Goal: Task Accomplishment & Management: Use online tool/utility

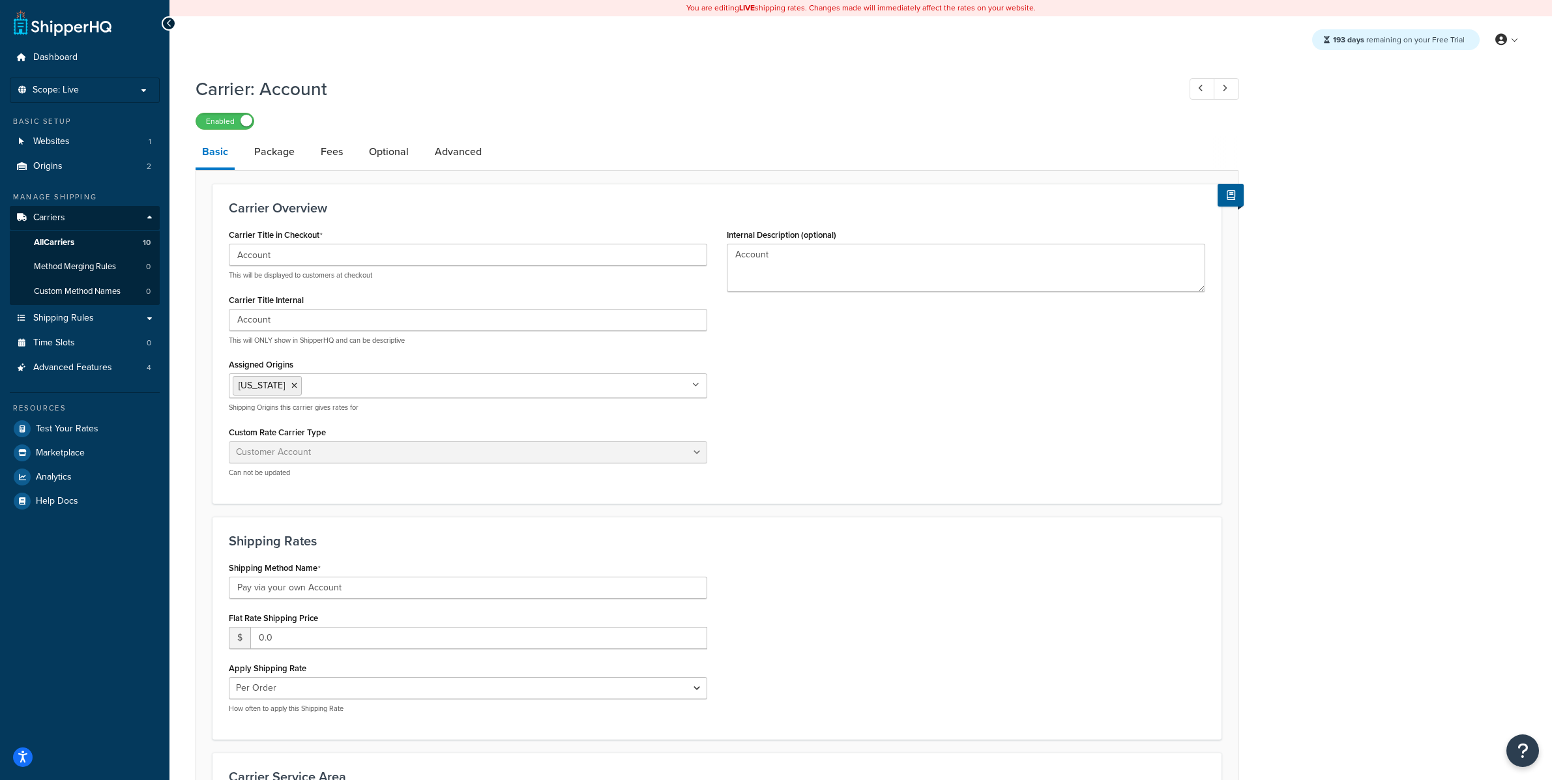
select select "customerAccount"
click at [115, 235] on link "All Carriers 10" at bounding box center [85, 243] width 150 height 24
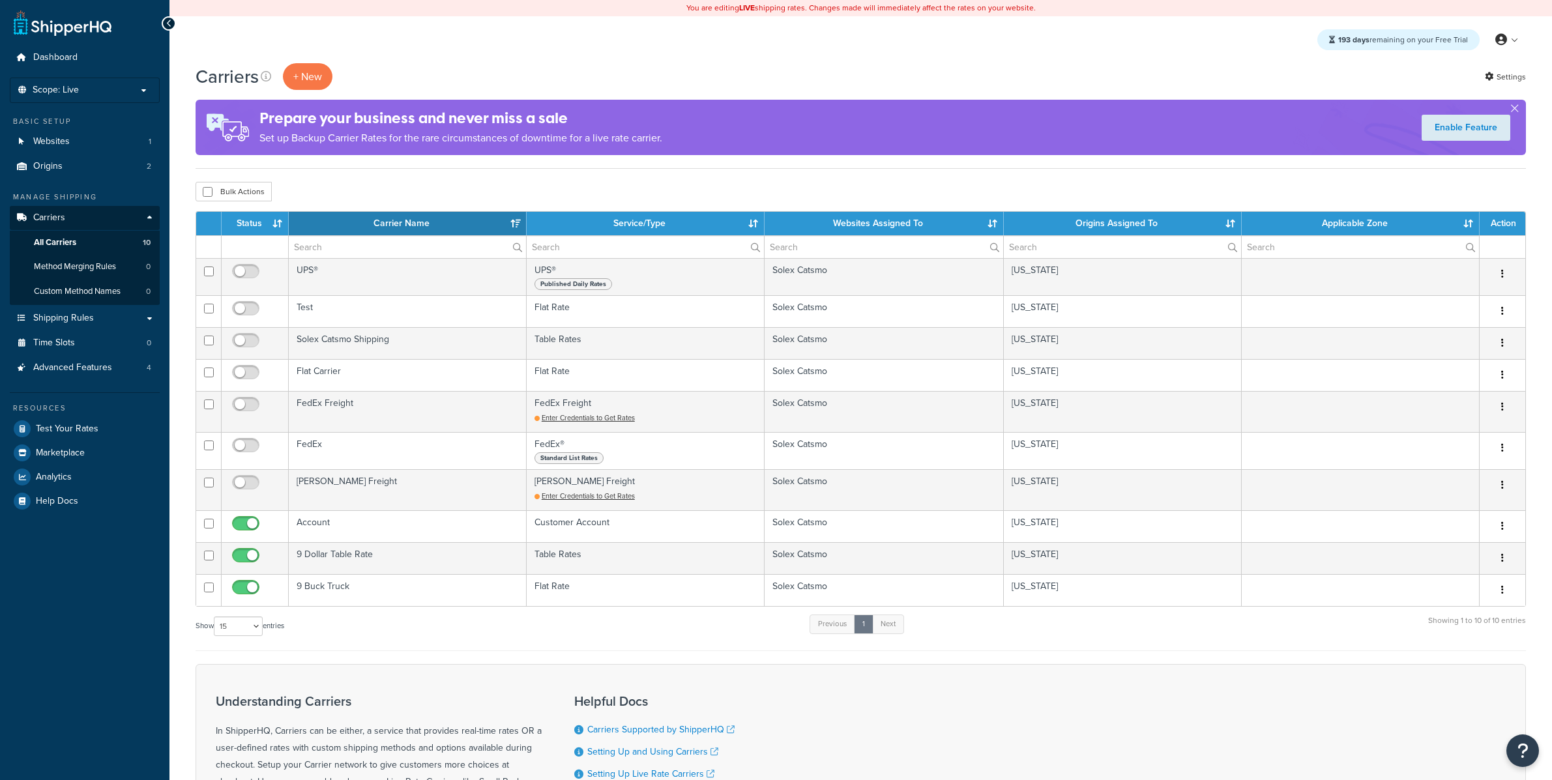
select select "15"
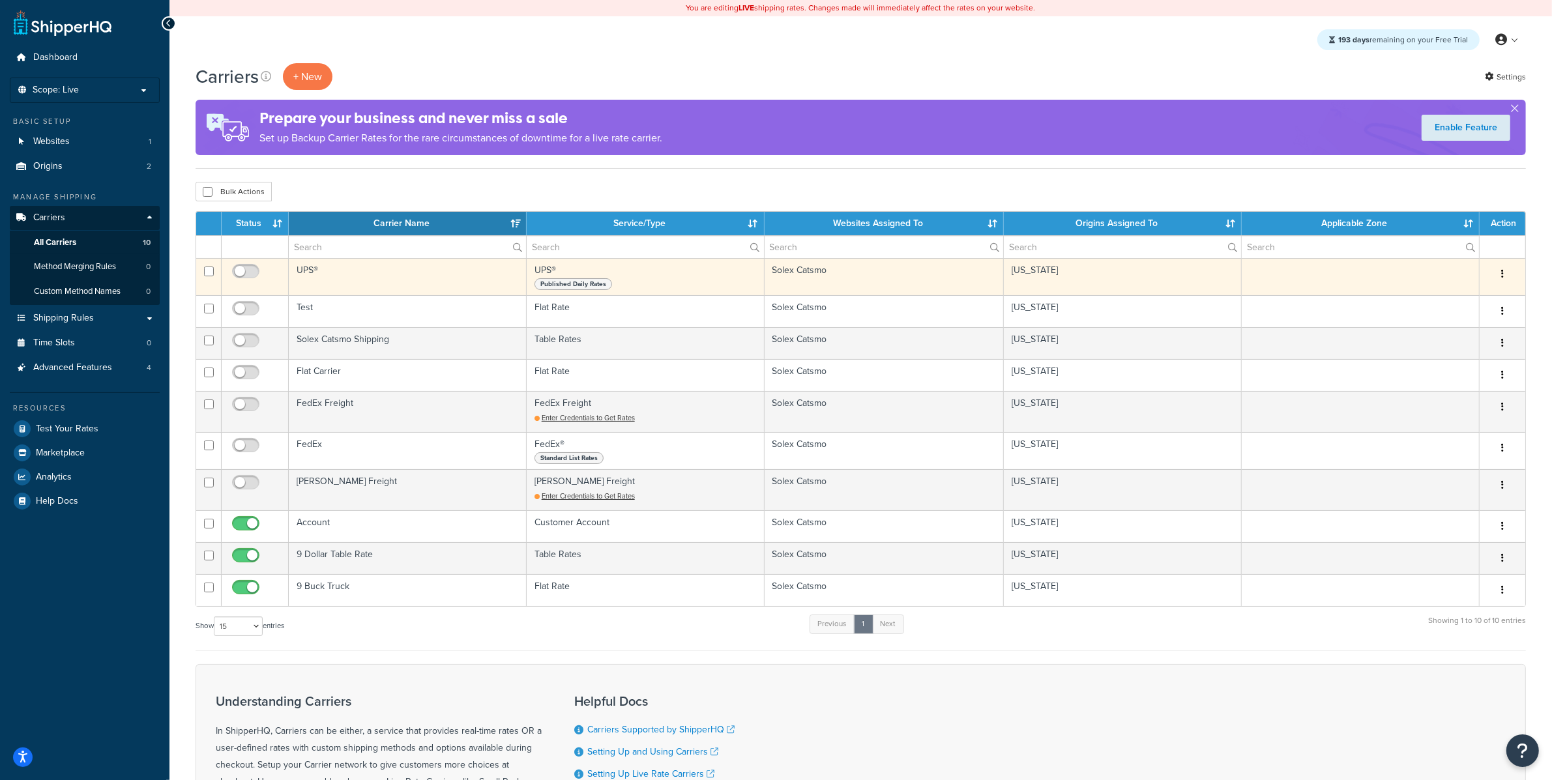
click at [413, 287] on td "UPS®" at bounding box center [408, 276] width 238 height 37
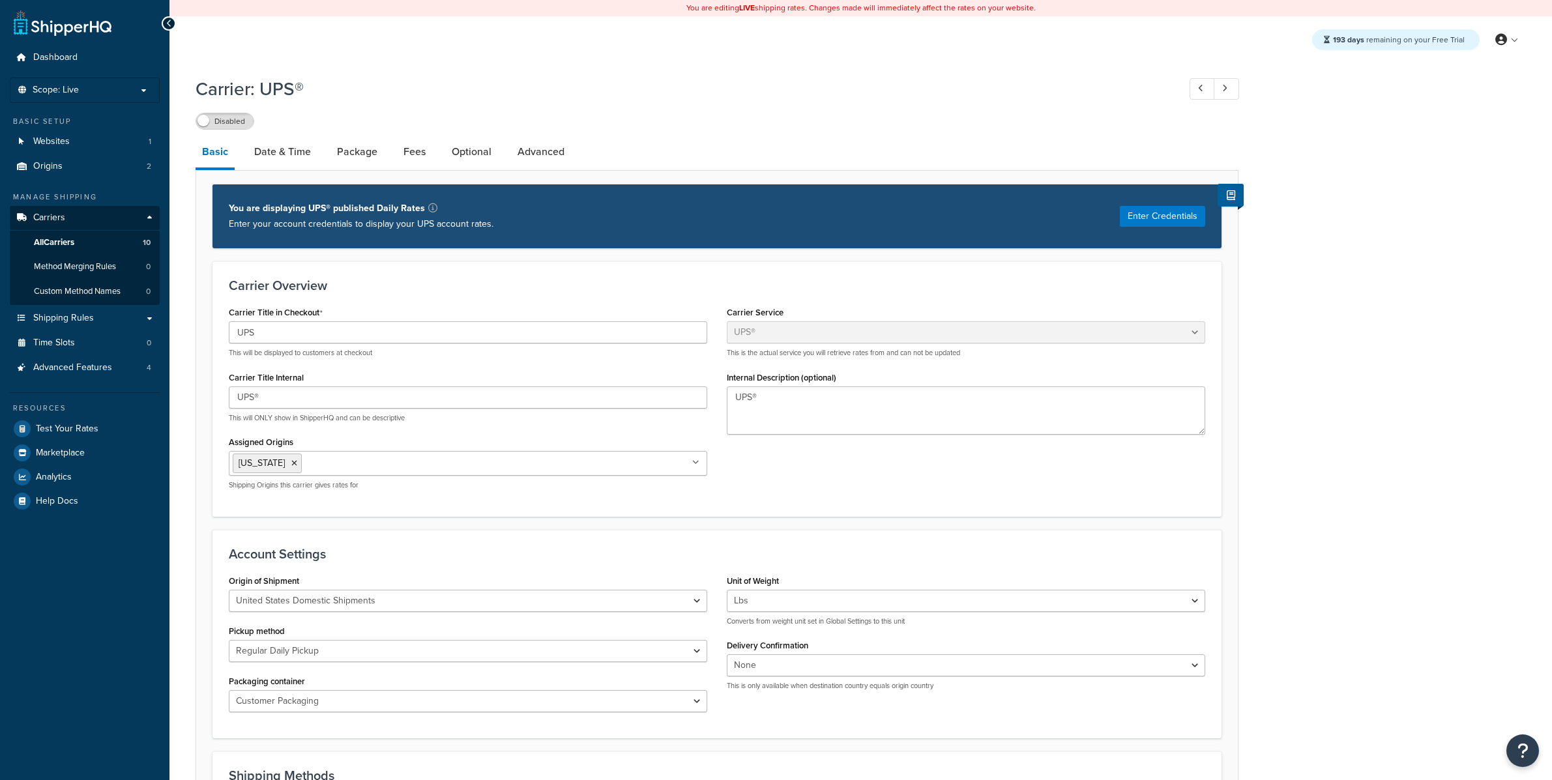
select select "ups"
click at [1145, 229] on div "You are displaying UPS® published Daily Rates Enter your account credentials to…" at bounding box center [716, 216] width 1009 height 65
click at [1146, 222] on button "Enter Credentials" at bounding box center [1162, 216] width 85 height 21
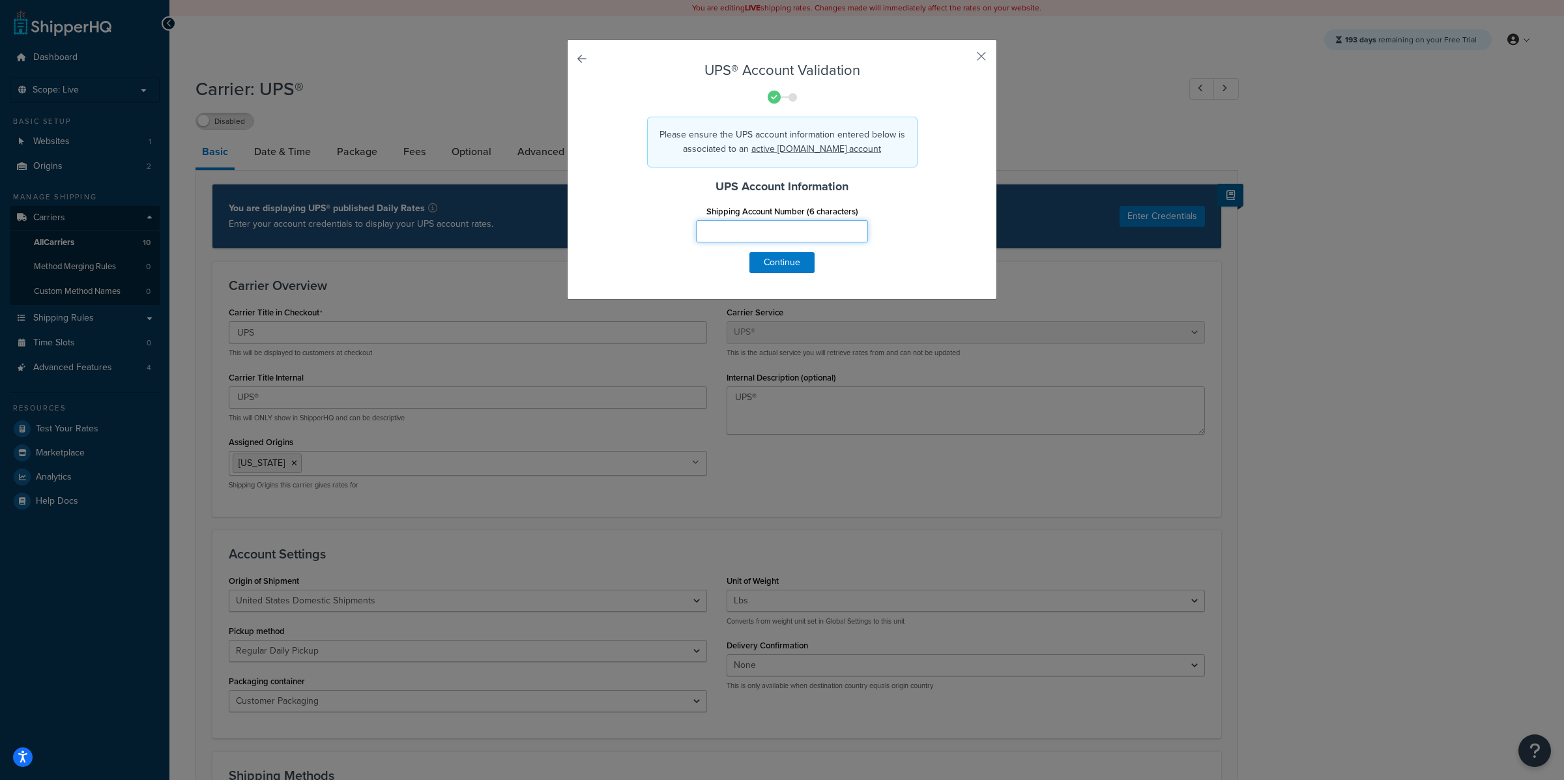
click at [784, 240] on input "Shipping Account Number (6 characters)" at bounding box center [782, 231] width 172 height 22
type input "543253"
click at [780, 267] on button "Continue" at bounding box center [782, 262] width 65 height 21
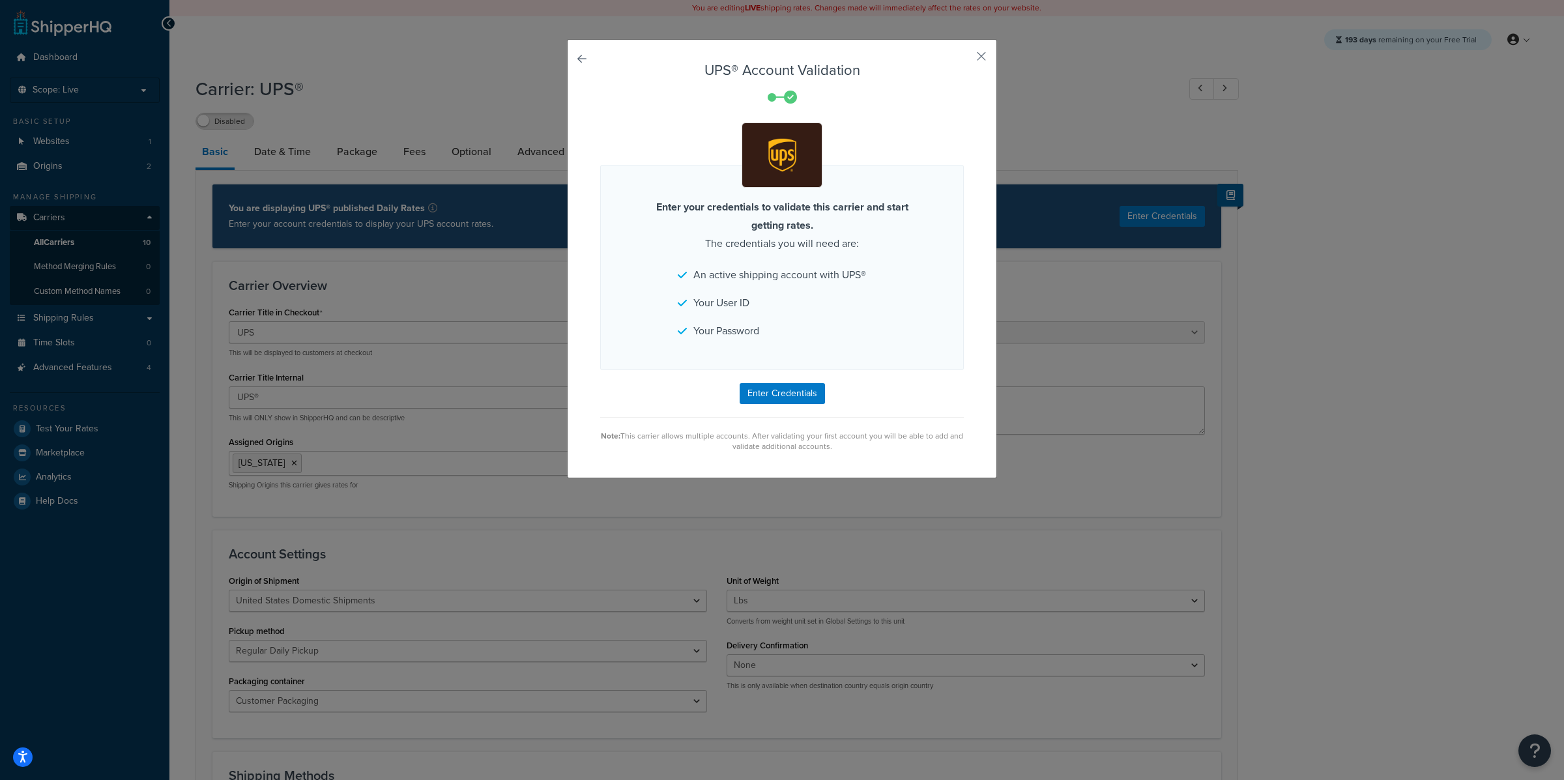
click at [600, 63] on link at bounding box center [600, 63] width 0 height 0
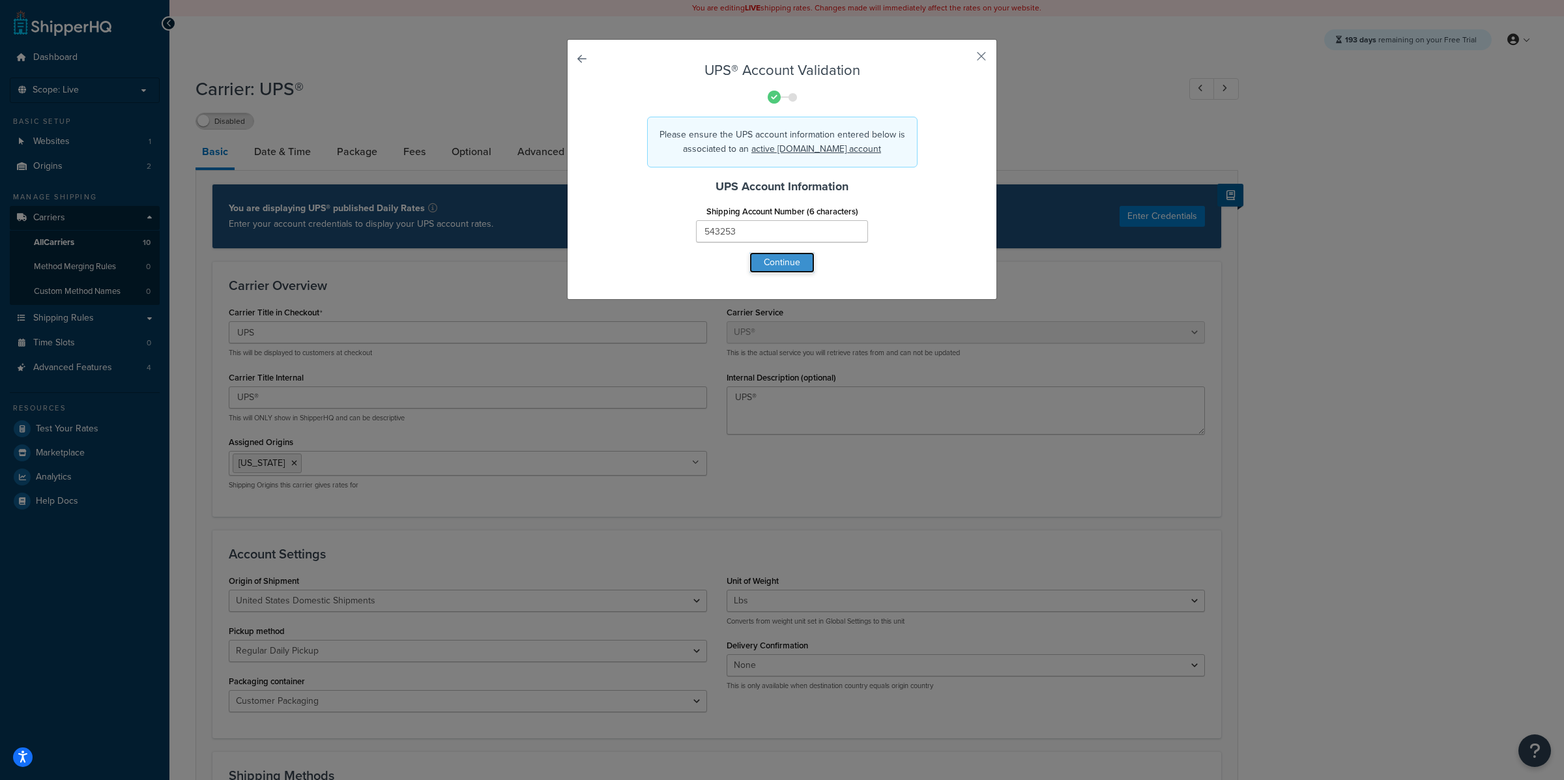
click at [774, 263] on button "Continue" at bounding box center [782, 262] width 65 height 21
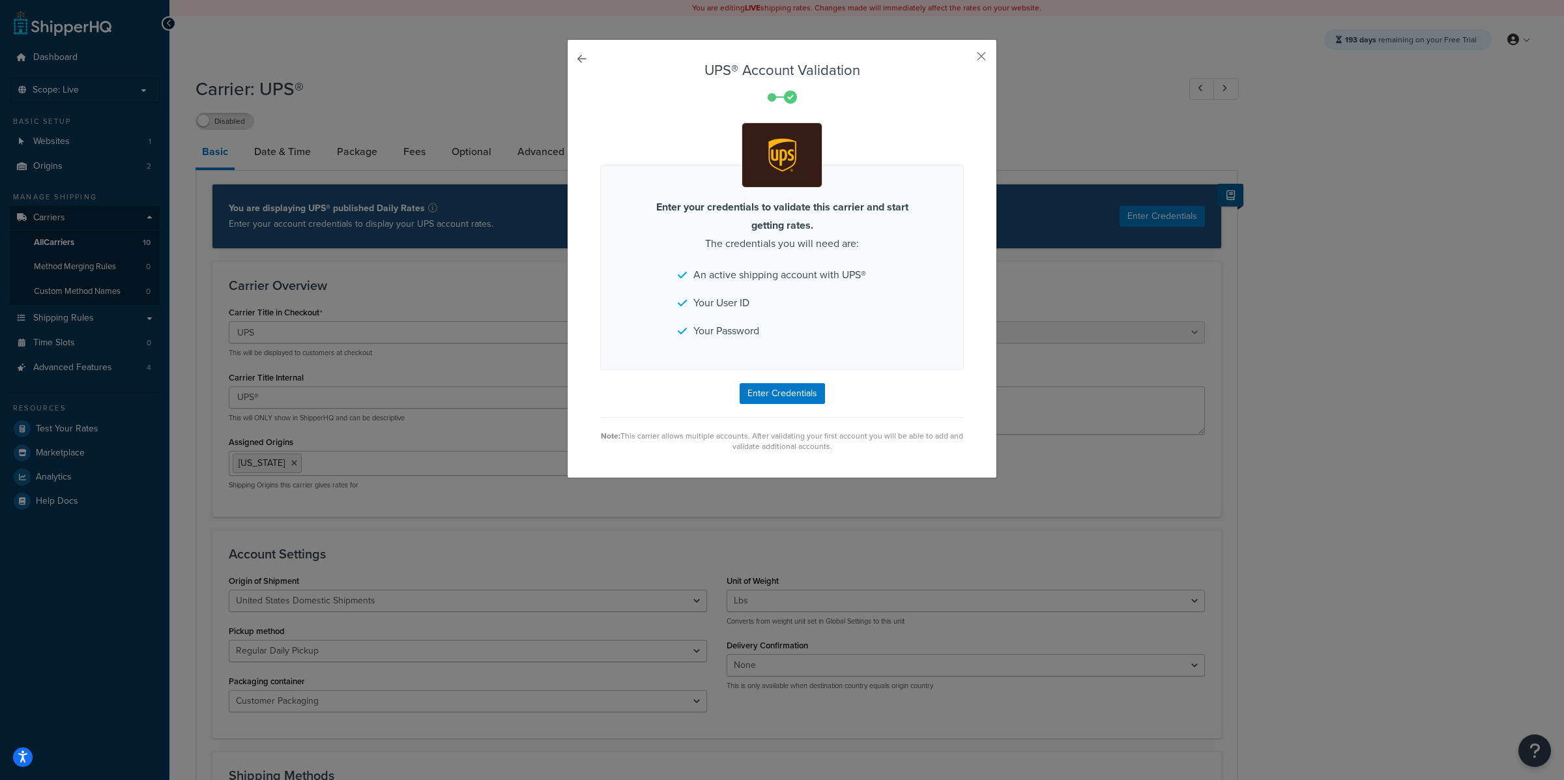
click at [600, 63] on link at bounding box center [600, 63] width 0 height 0
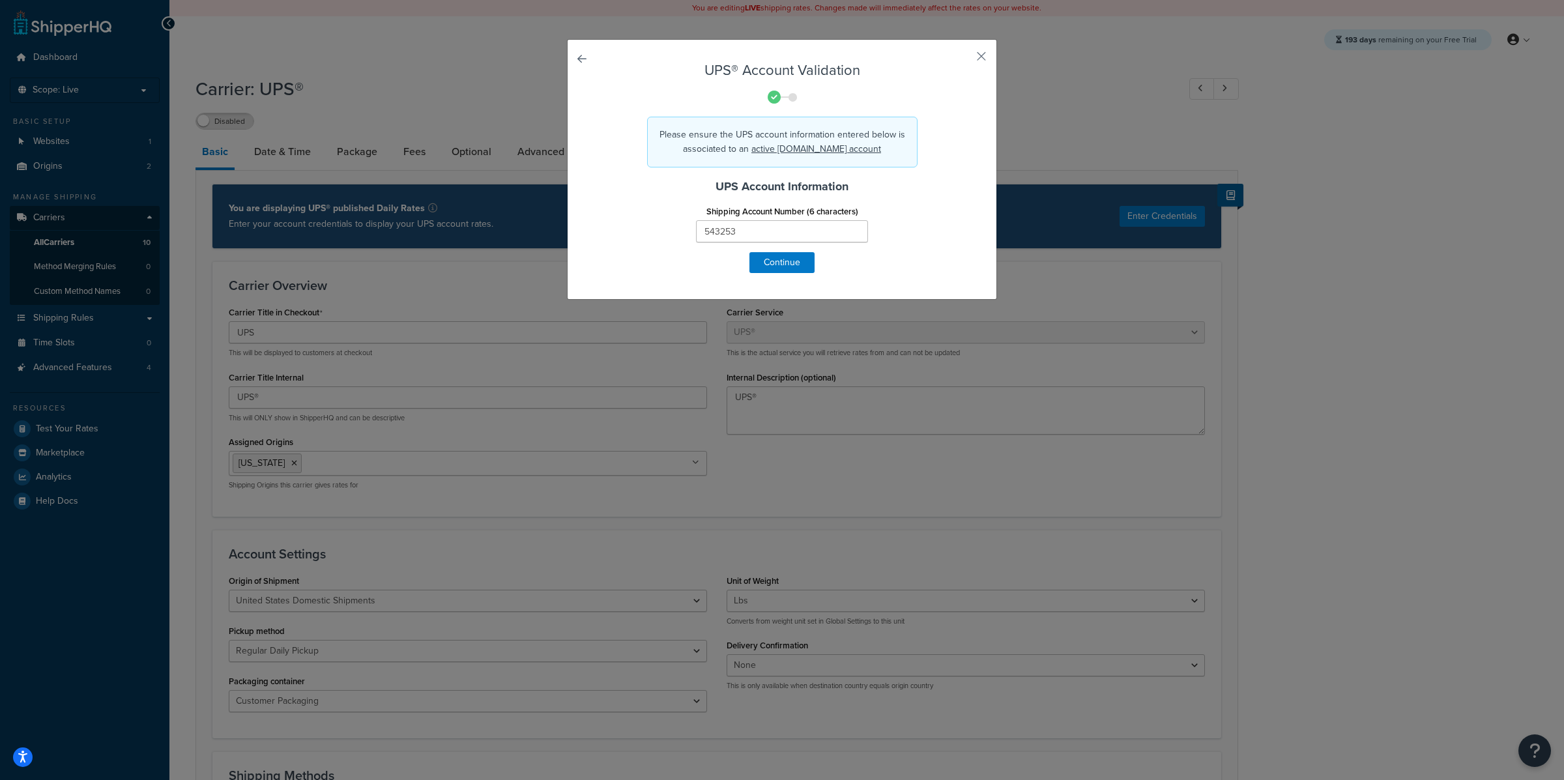
click at [600, 63] on link at bounding box center [600, 63] width 0 height 0
click at [964, 59] on button "button" at bounding box center [962, 60] width 3 height 3
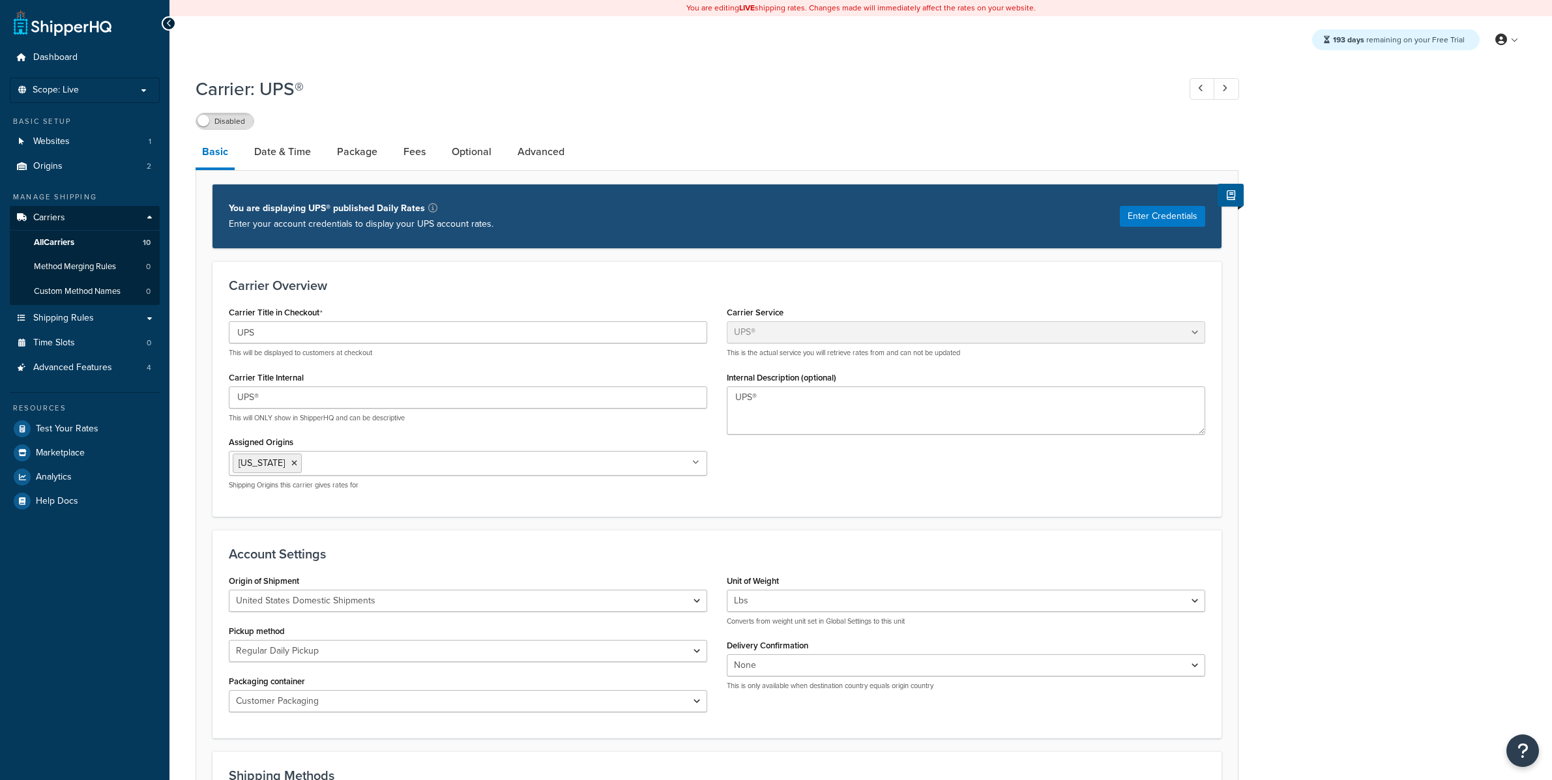
select select "ups"
click at [1513, 31] on link at bounding box center [1507, 40] width 37 height 20
click at [1487, 56] on link "My Profile" at bounding box center [1467, 66] width 116 height 26
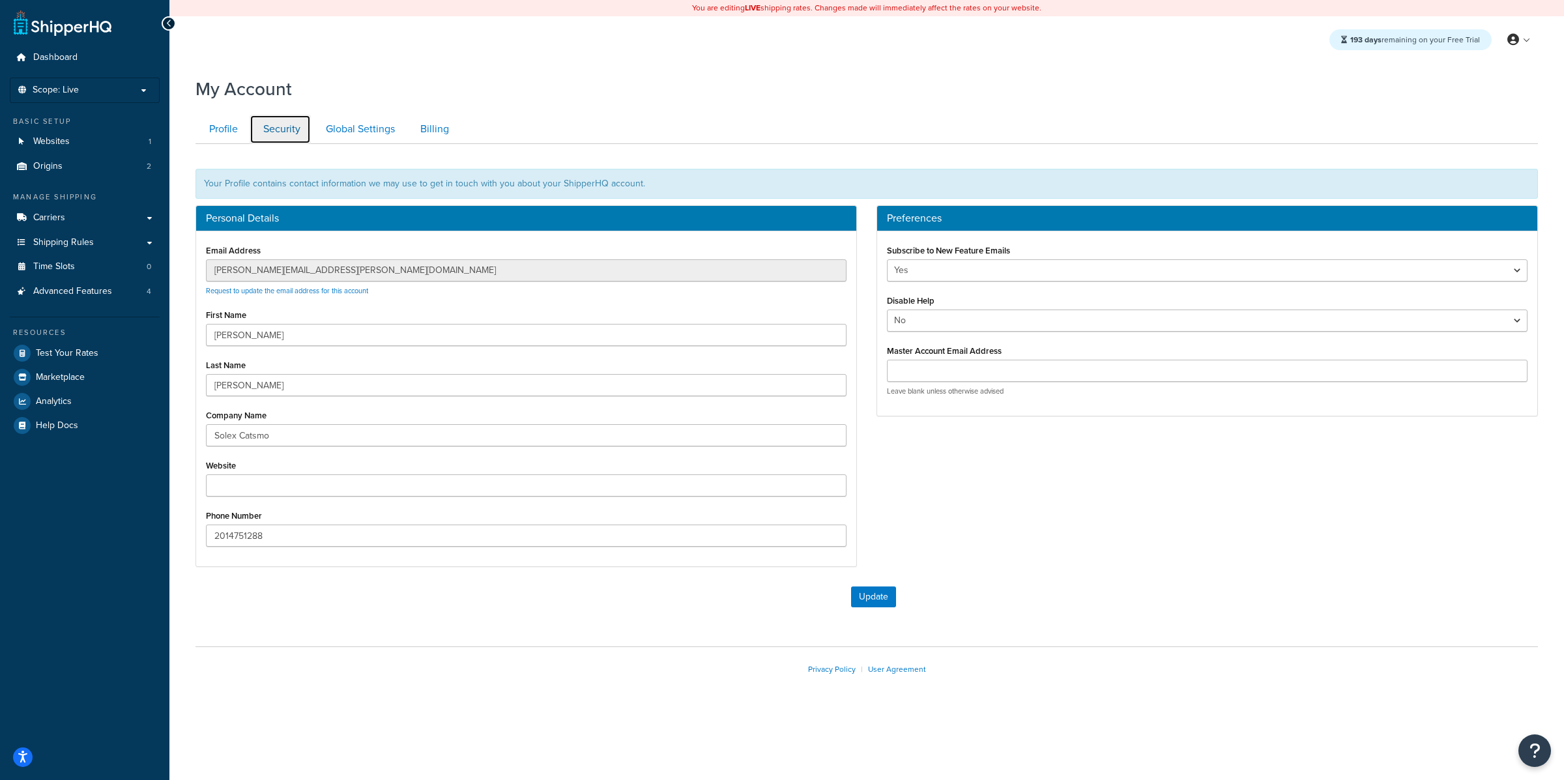
click at [300, 137] on link "Security" at bounding box center [280, 129] width 61 height 29
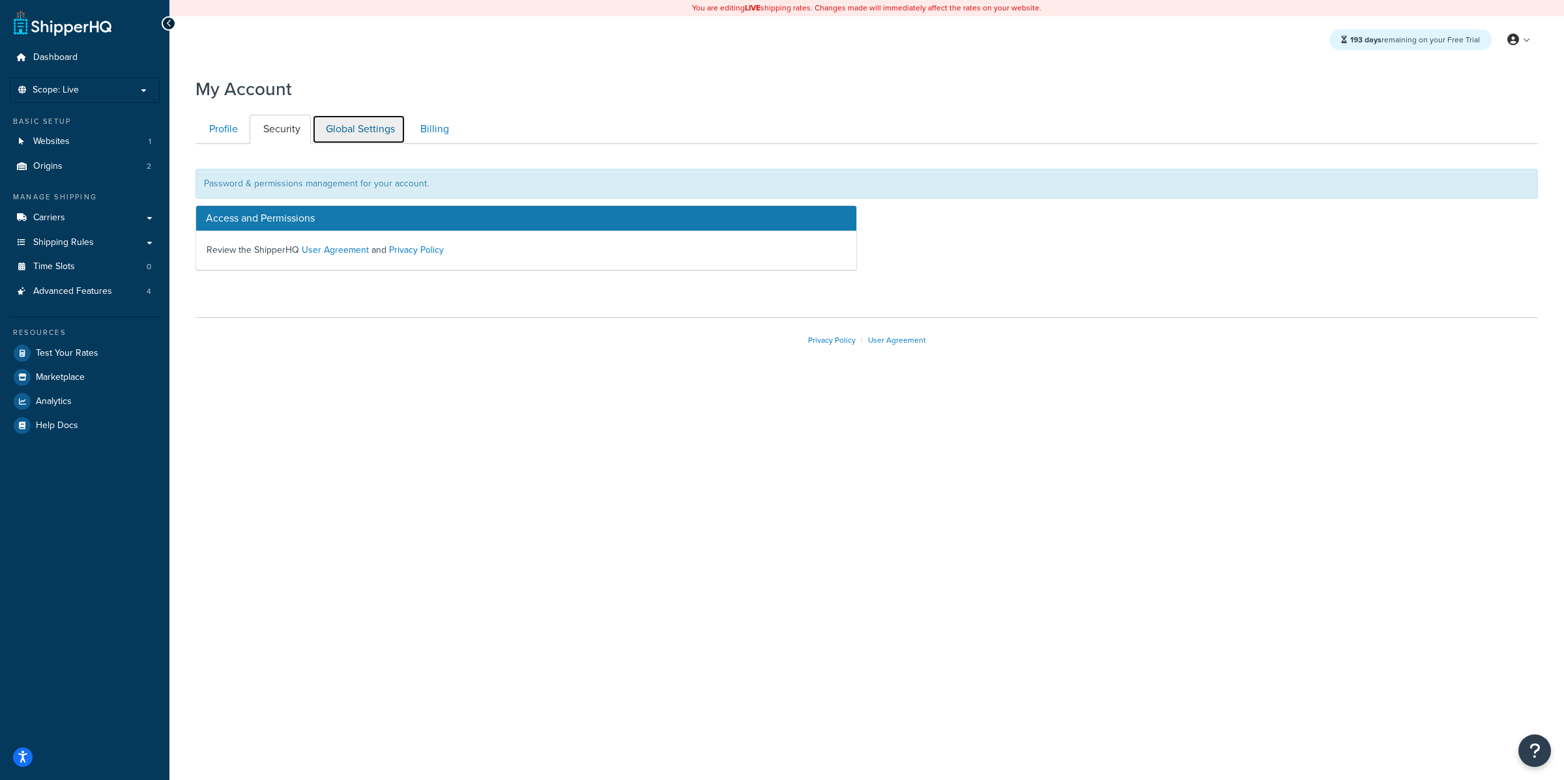
click at [328, 132] on link "Global Settings" at bounding box center [358, 129] width 93 height 29
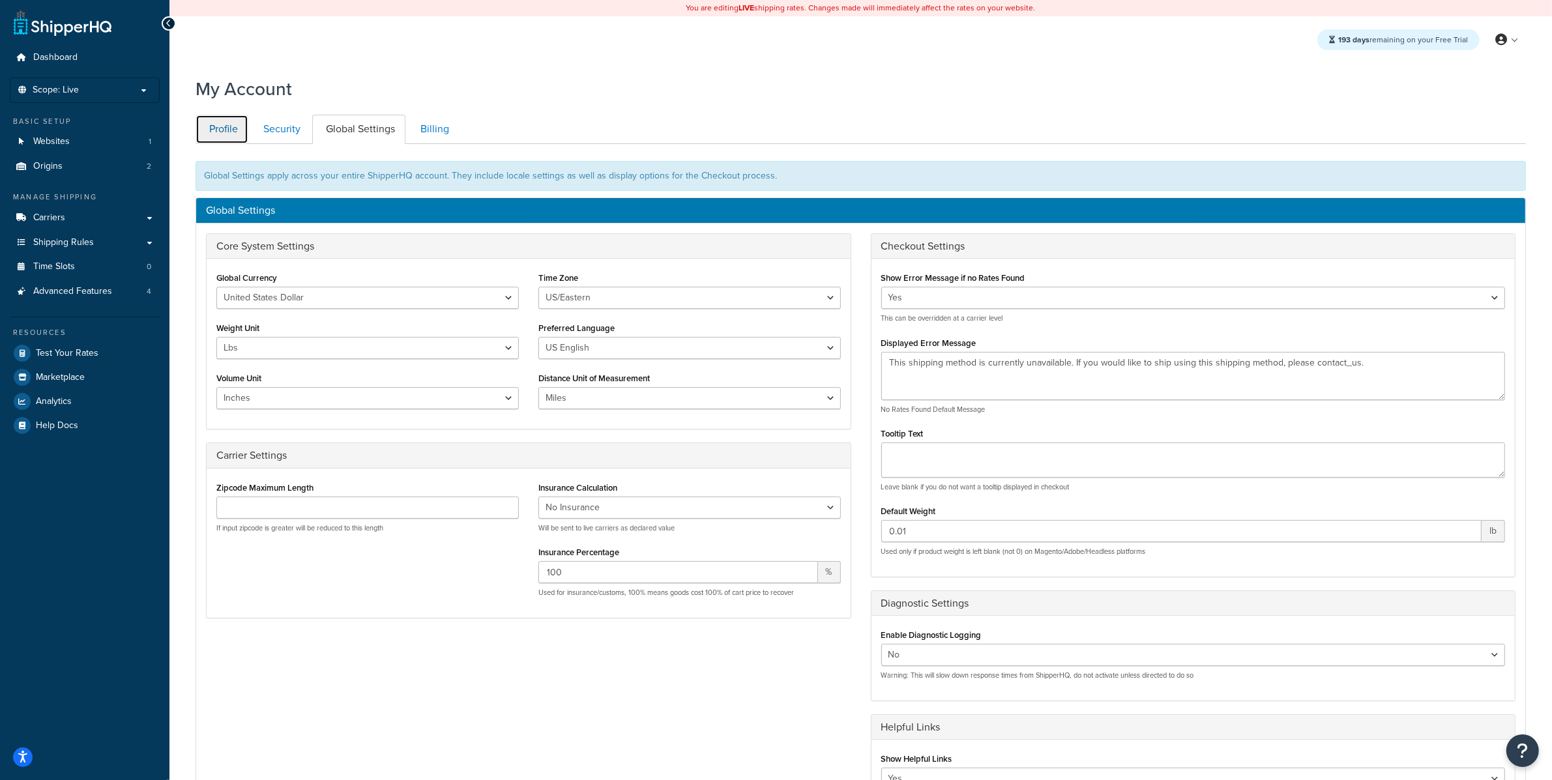
click at [233, 138] on link "Profile" at bounding box center [222, 129] width 53 height 29
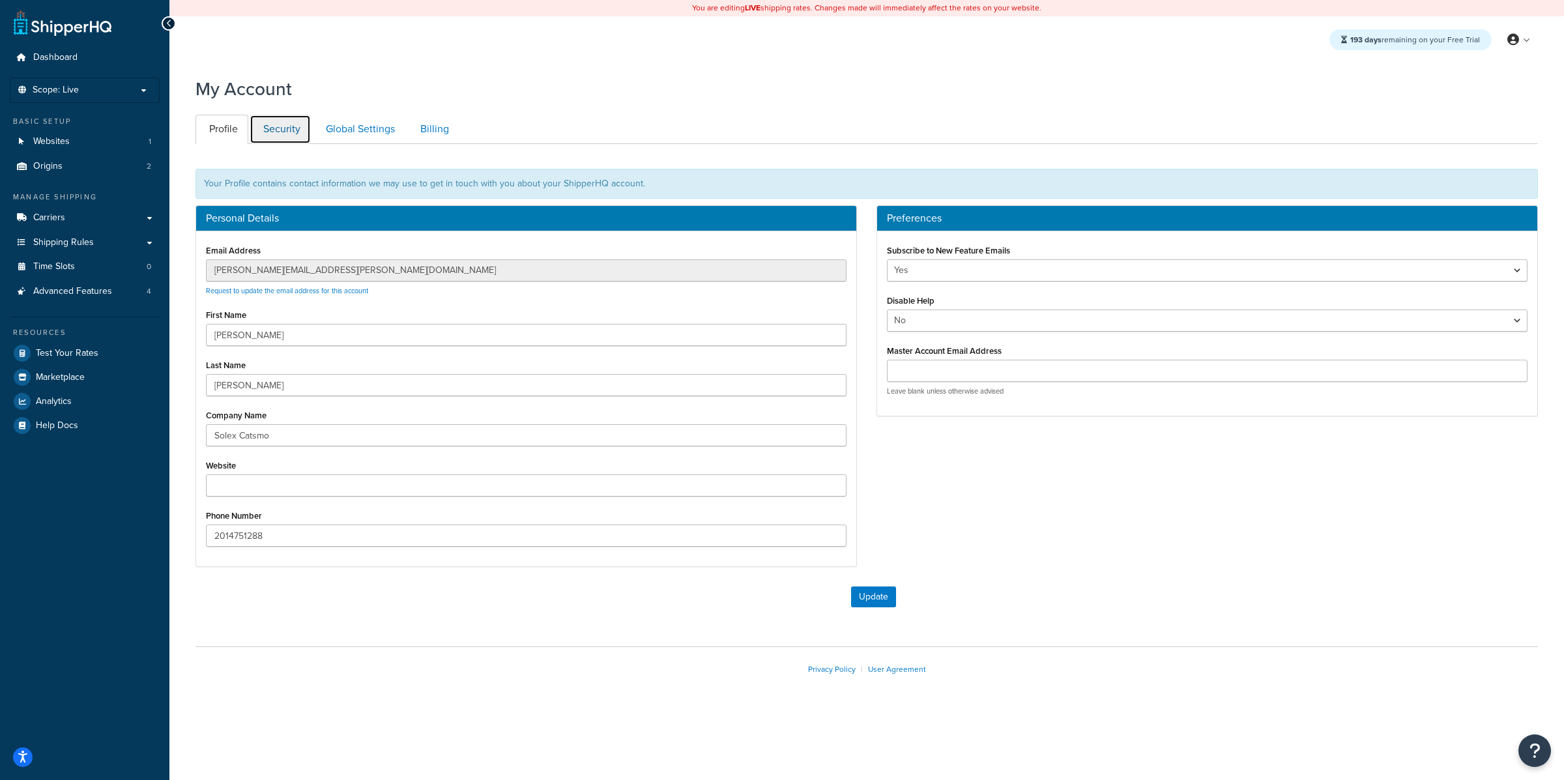
click at [288, 140] on link "Security" at bounding box center [280, 129] width 61 height 29
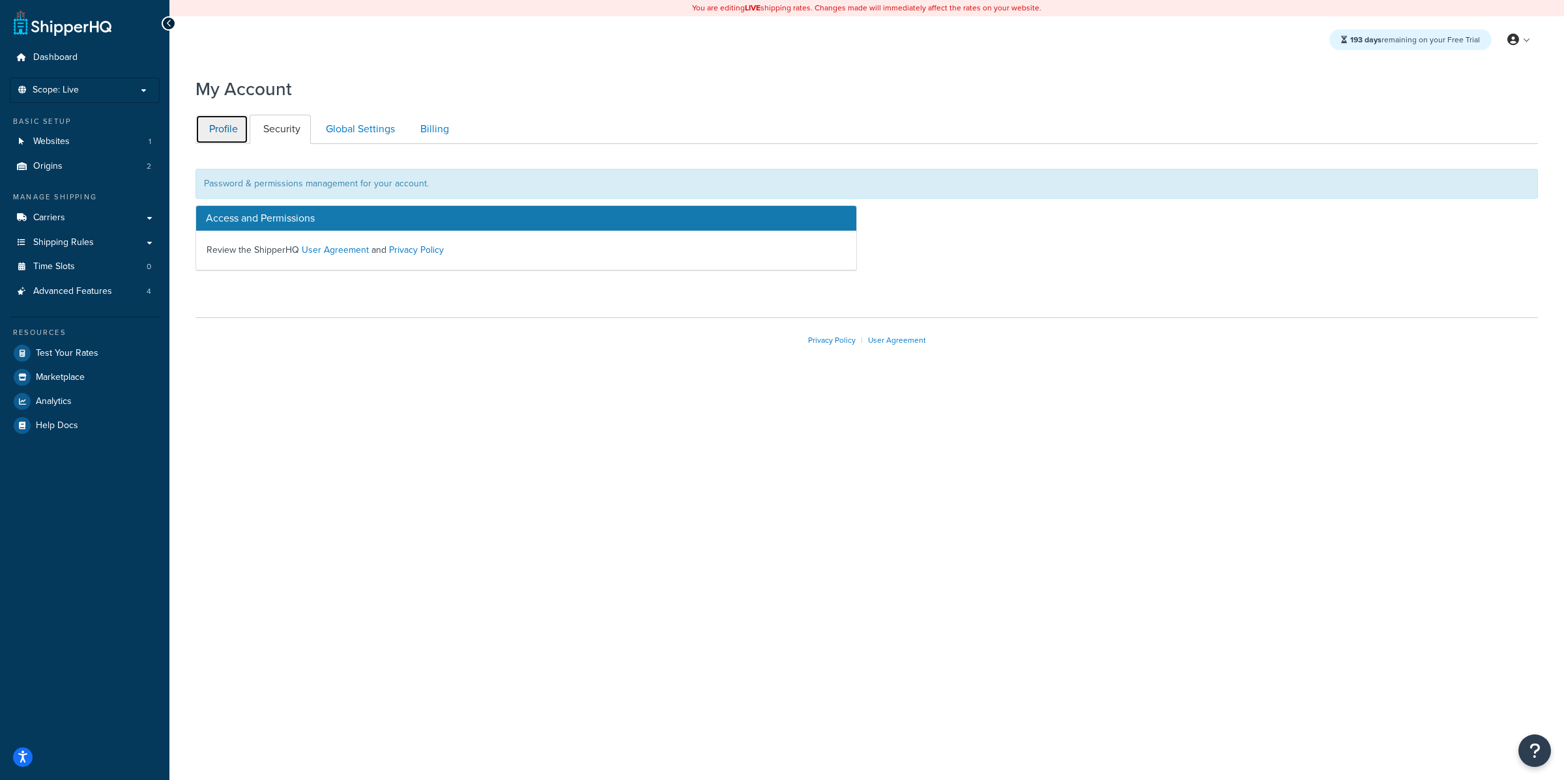
click at [212, 134] on link "Profile" at bounding box center [222, 129] width 53 height 29
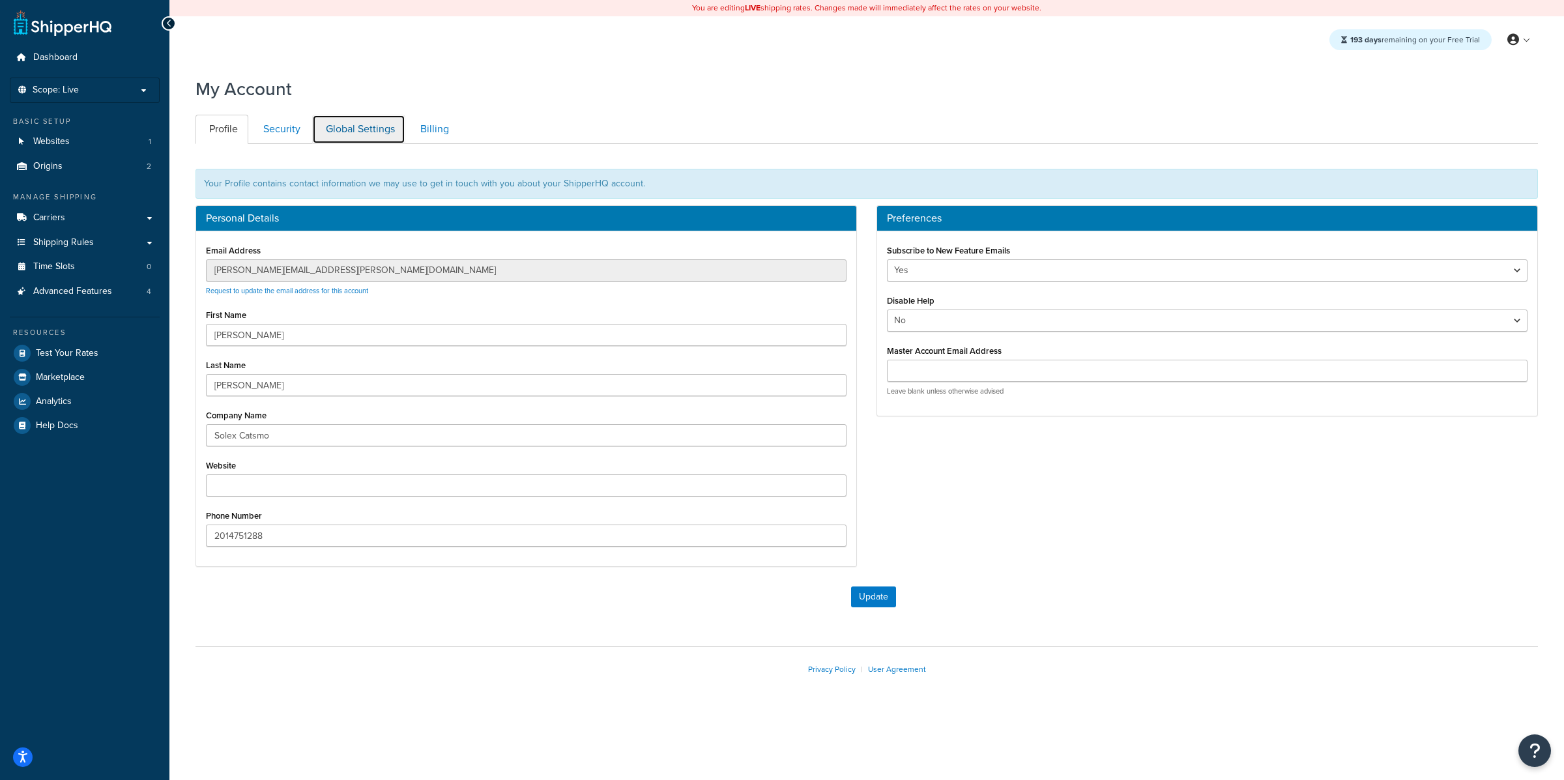
click at [338, 141] on link "Global Settings" at bounding box center [358, 129] width 93 height 29
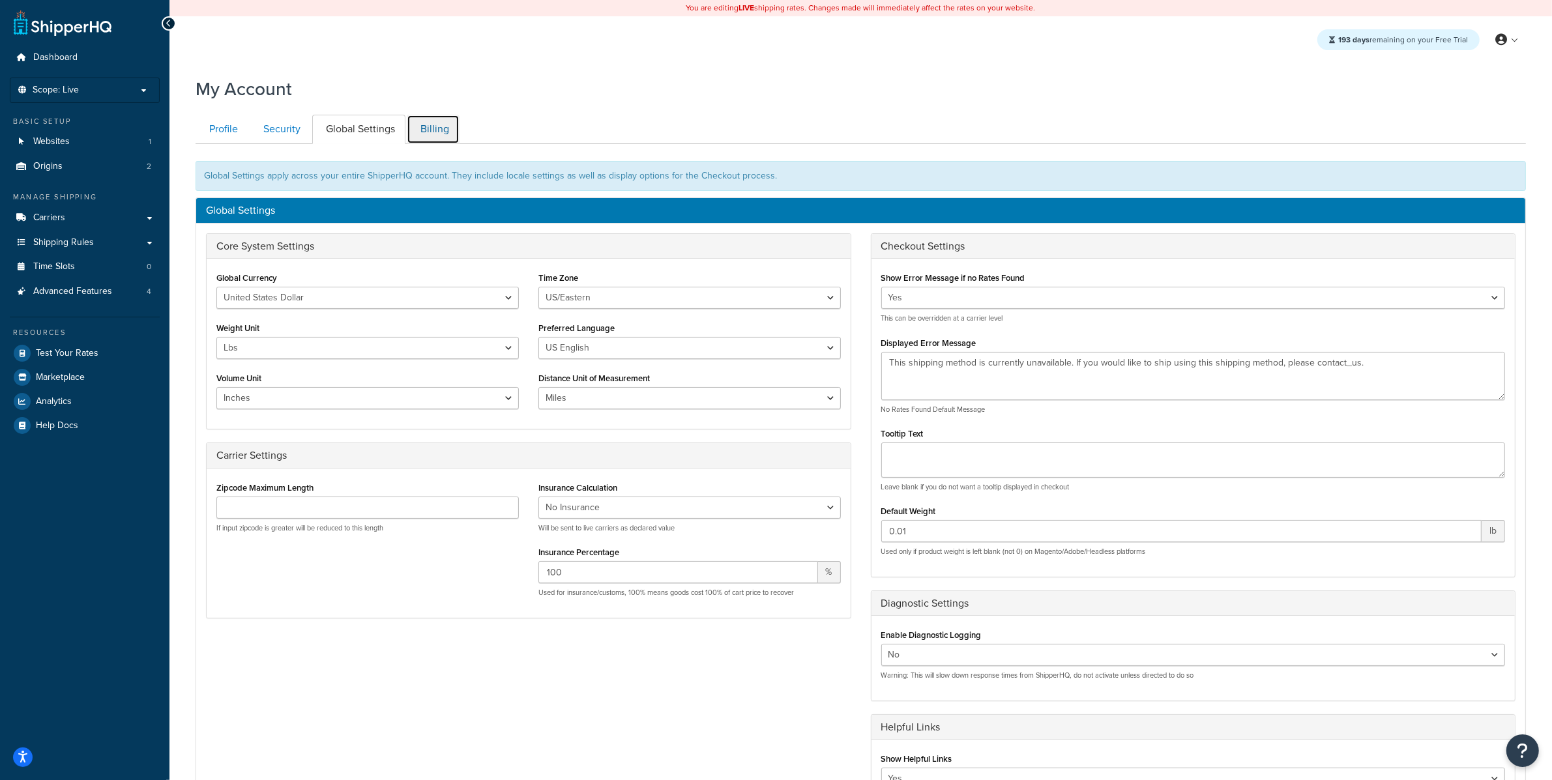
click at [425, 124] on link "Billing" at bounding box center [433, 129] width 53 height 29
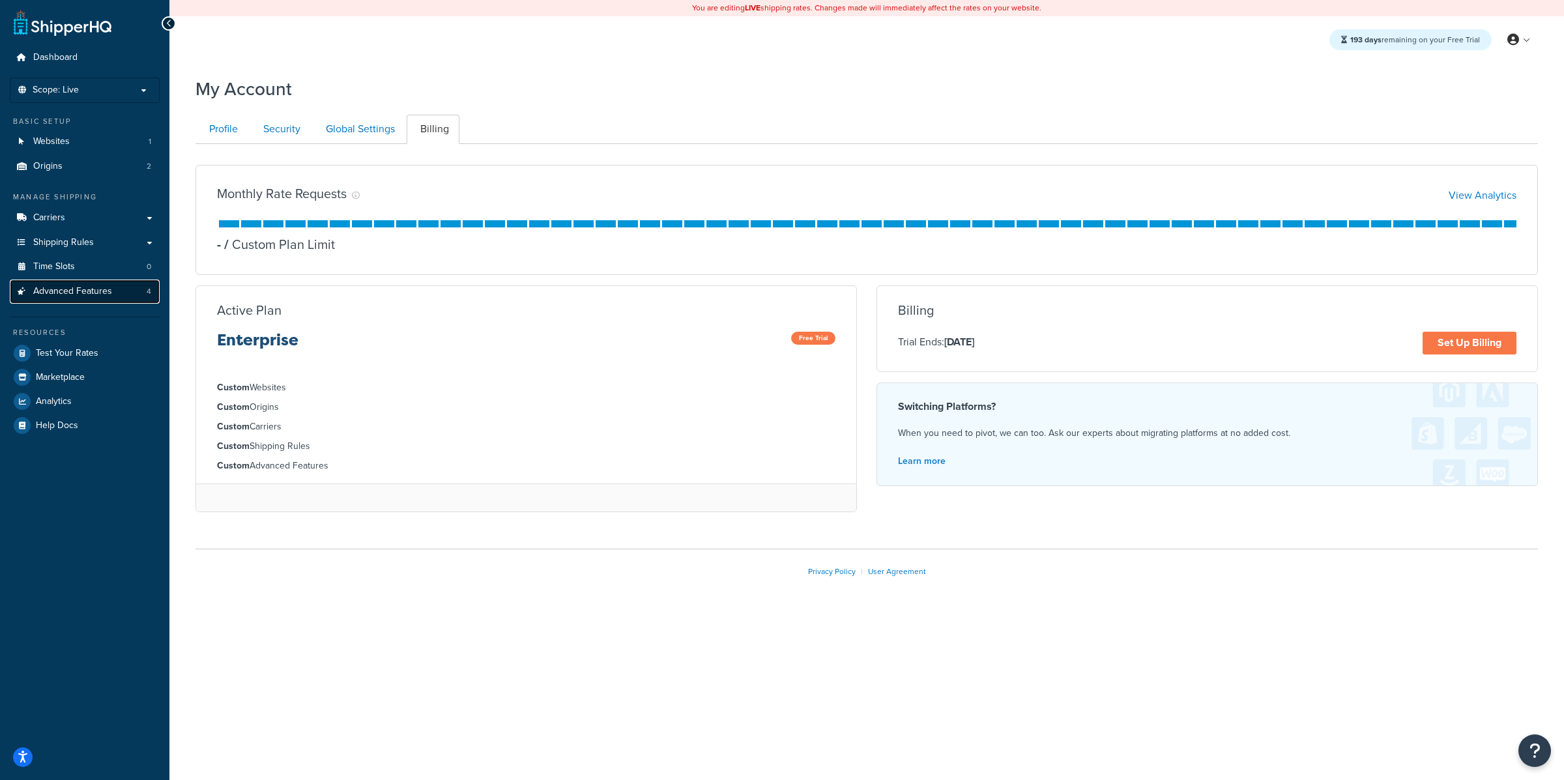
click at [123, 296] on link "Advanced Features 4" at bounding box center [85, 292] width 150 height 24
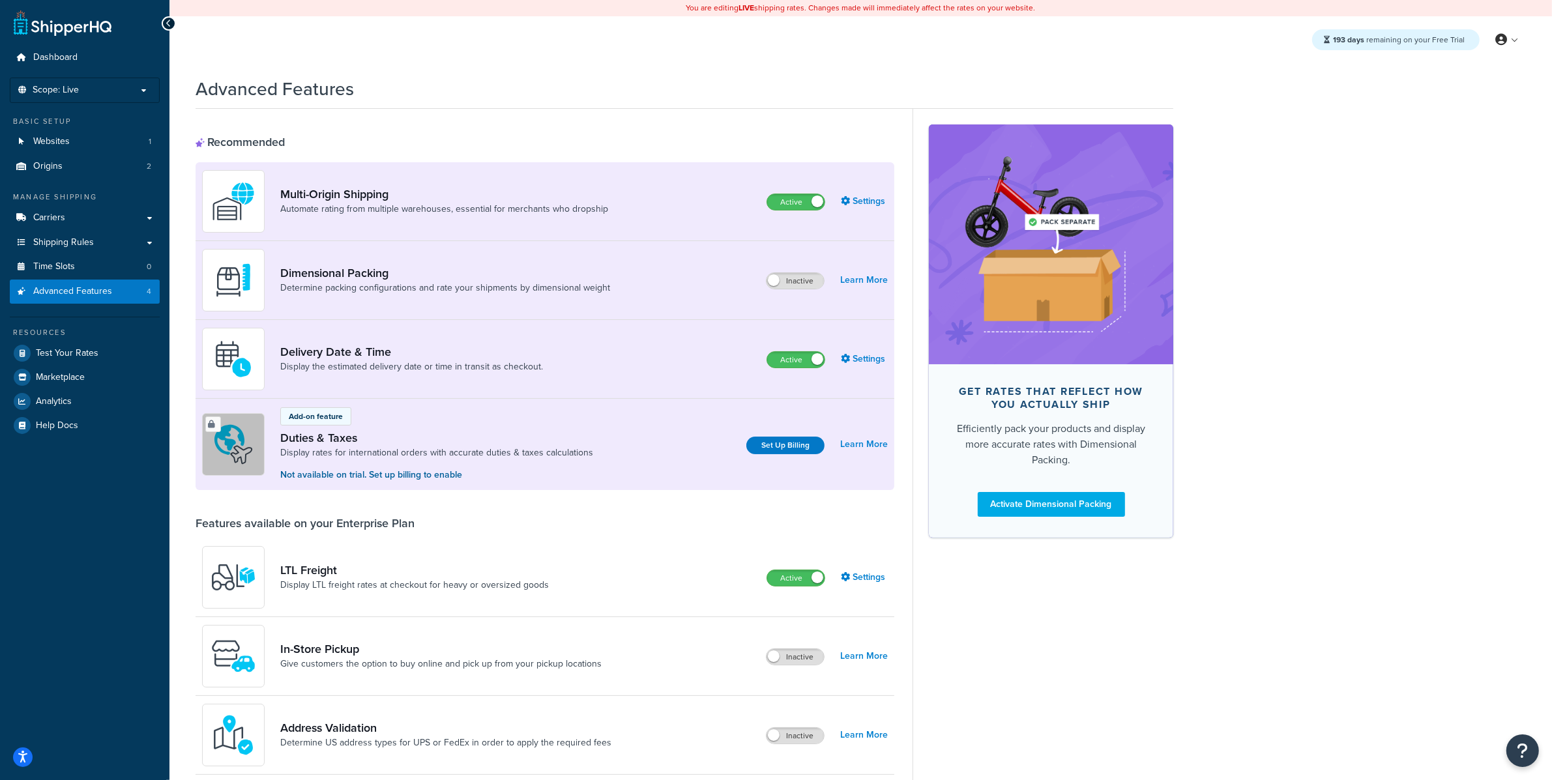
click at [808, 296] on div "Dimensional Packing Determine packing configurations and rate your shipments by…" at bounding box center [545, 280] width 699 height 79
click at [808, 288] on label "Inactive" at bounding box center [794, 281] width 57 height 16
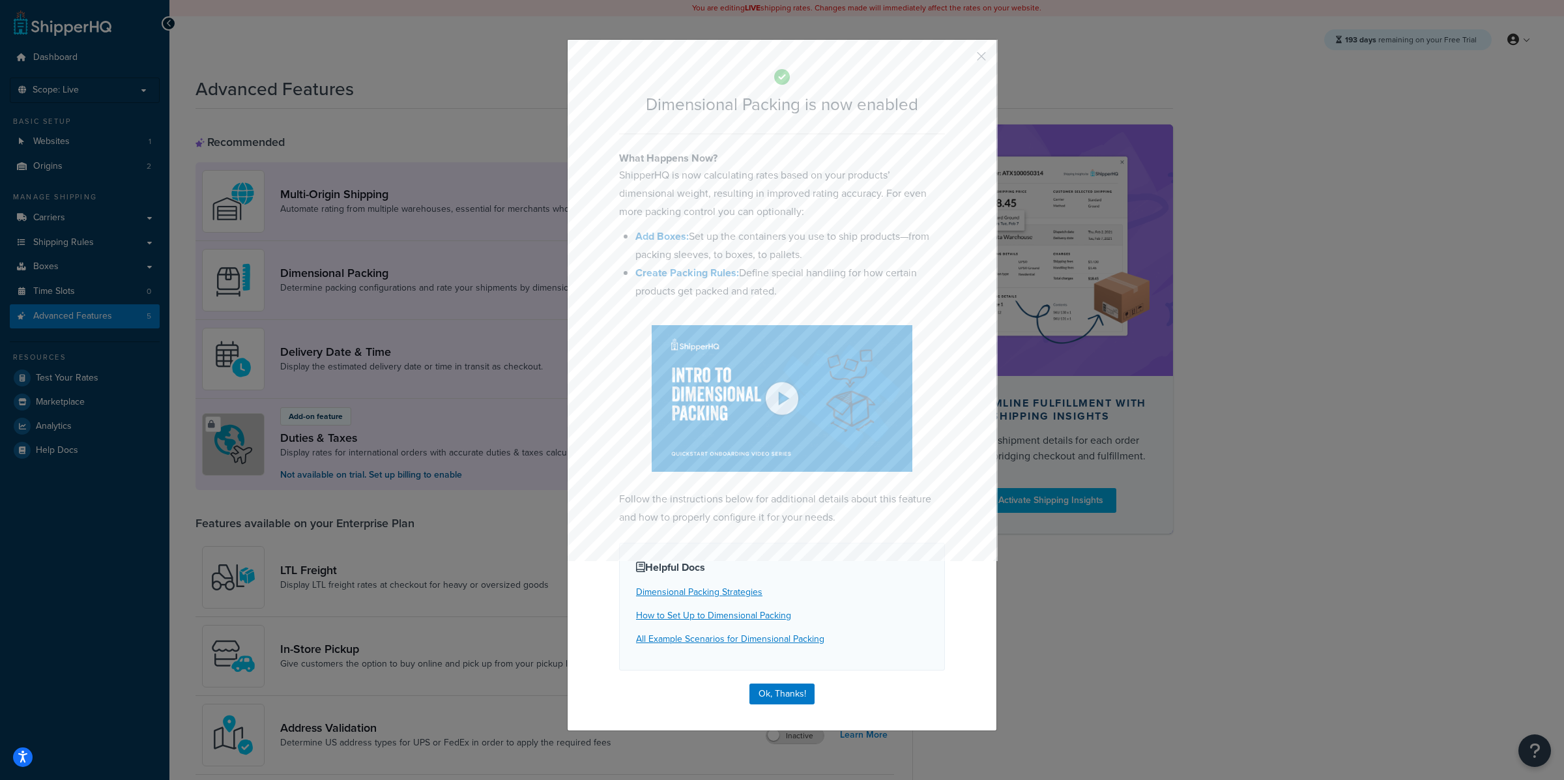
click at [779, 546] on div "Dimensional Packing is now enabled What Happens Now? ShipperHQ is now calculati…" at bounding box center [782, 385] width 430 height 692
click at [779, 684] on button "Ok, Thanks!" at bounding box center [782, 694] width 65 height 21
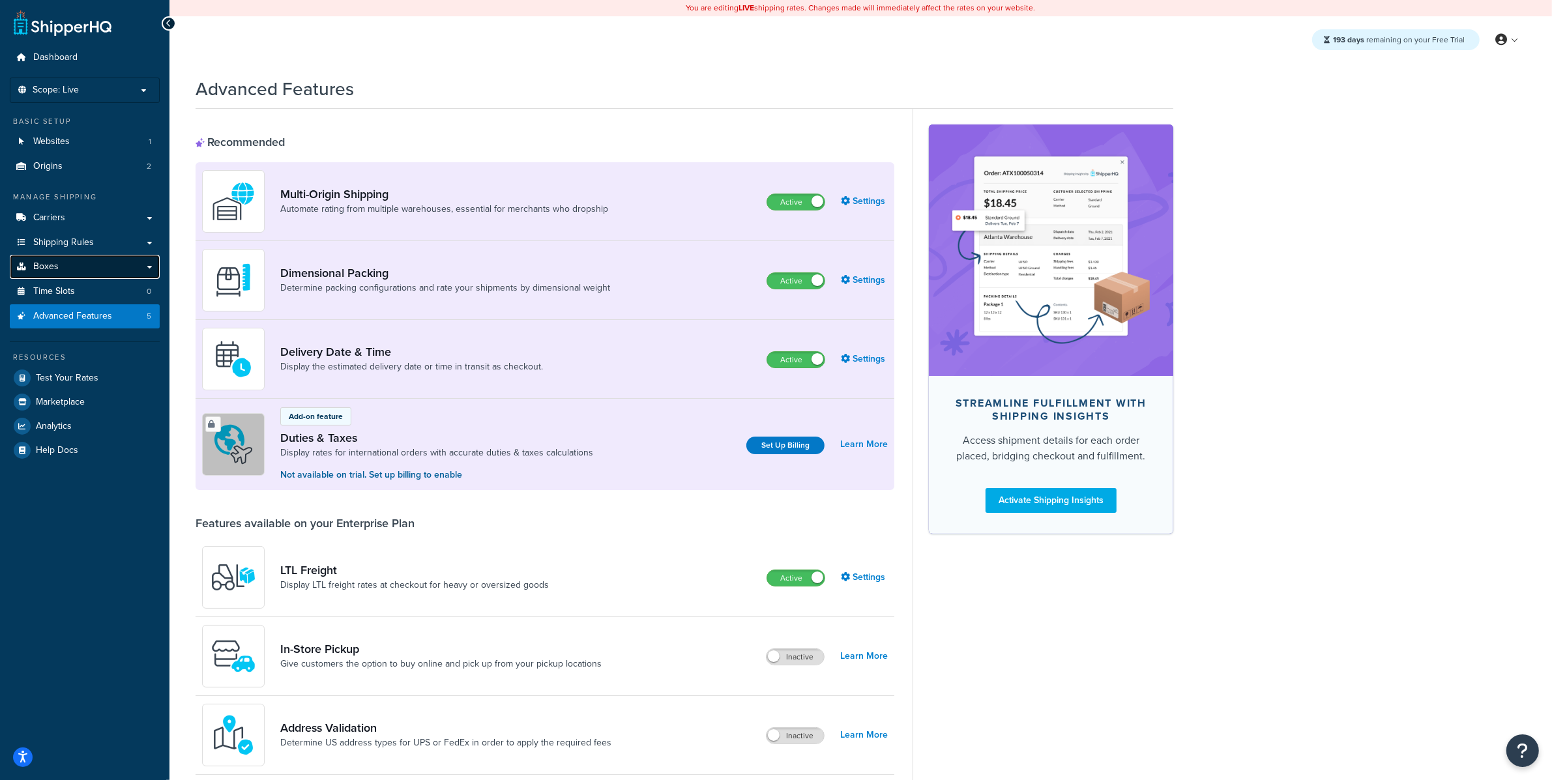
click at [132, 270] on link "Boxes" at bounding box center [85, 267] width 150 height 24
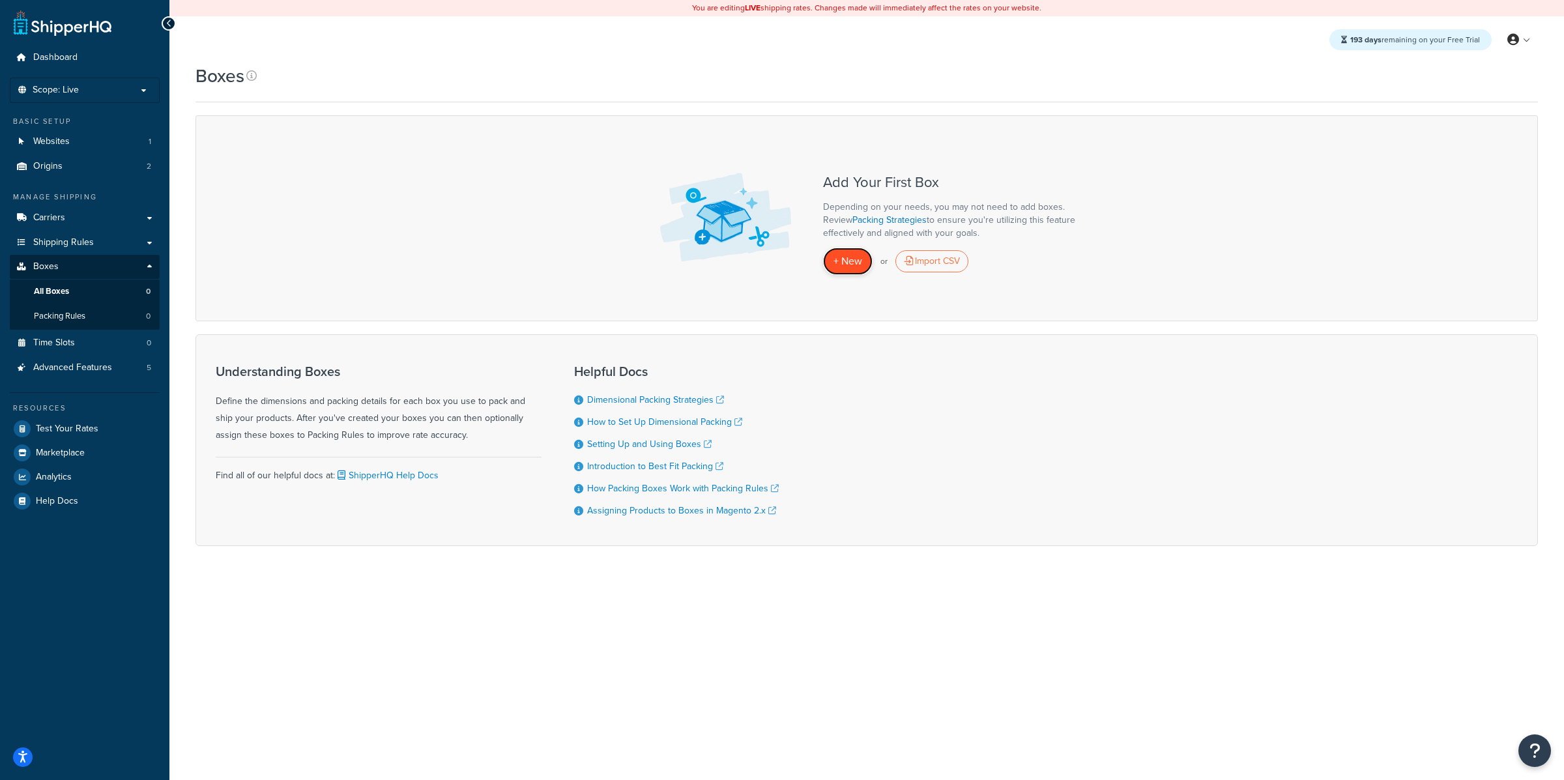
click at [858, 255] on span "+ New" at bounding box center [848, 261] width 29 height 15
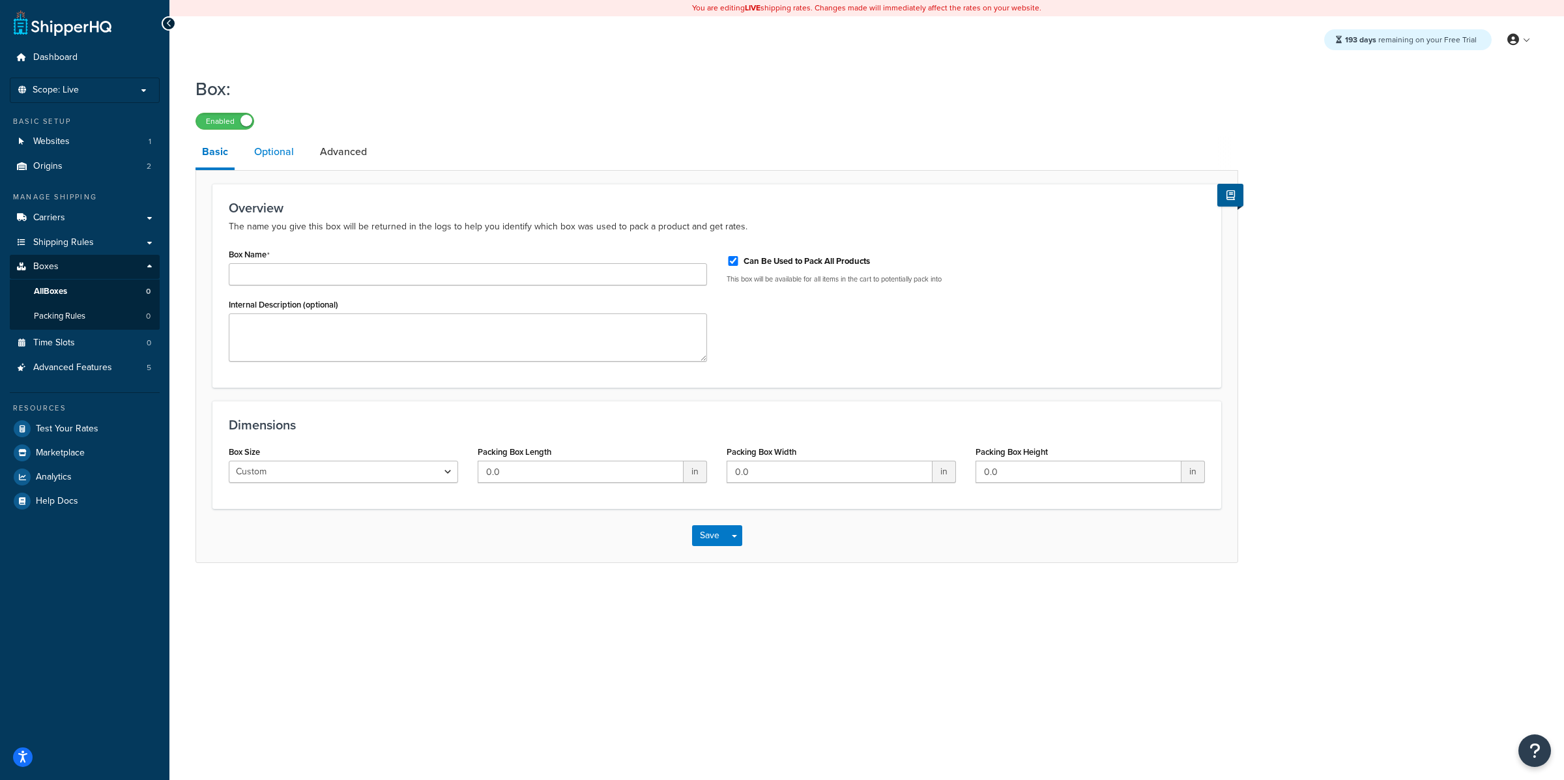
click at [281, 154] on link "Optional" at bounding box center [274, 151] width 53 height 31
